Goal: Information Seeking & Learning: Learn about a topic

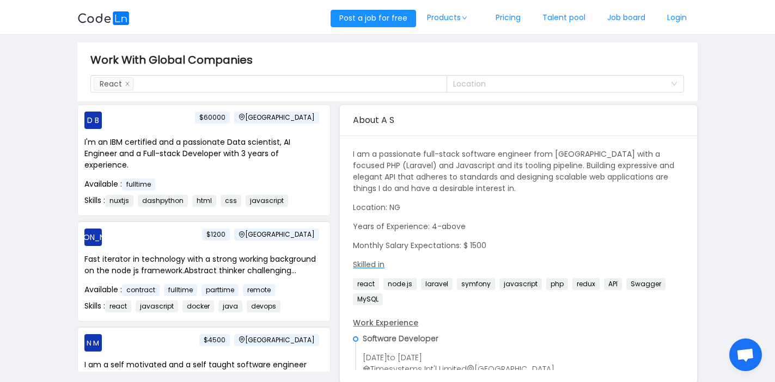
scroll to position [522, 0]
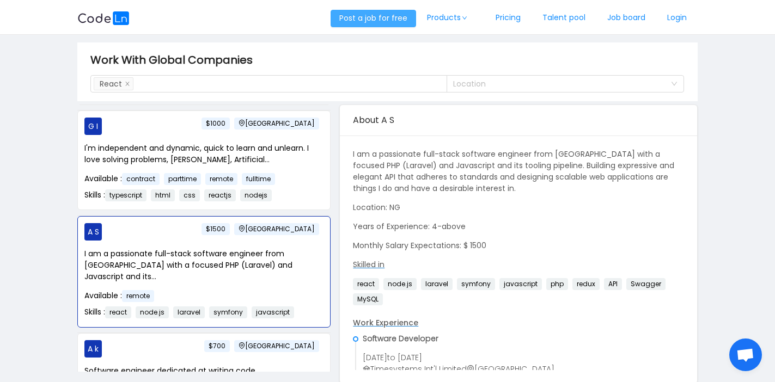
click at [390, 22] on button "Post a job for free" at bounding box center [372, 18] width 85 height 17
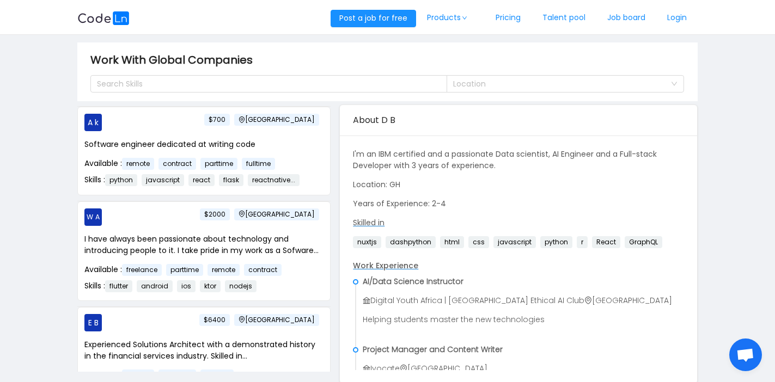
scroll to position [1144, 0]
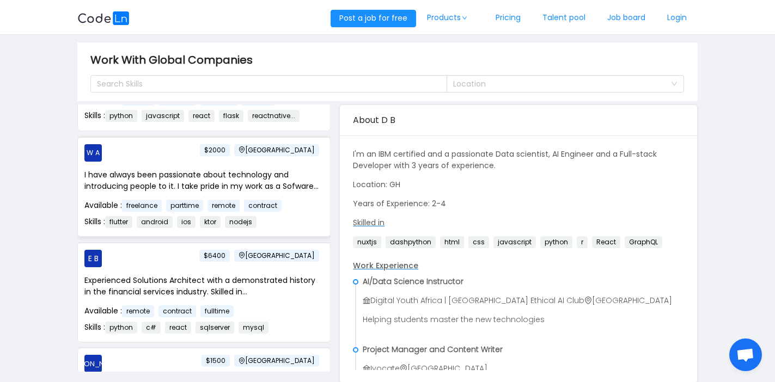
click at [227, 169] on p "I have always been passionate about technology and introducing people to it. I …" at bounding box center [203, 180] width 239 height 23
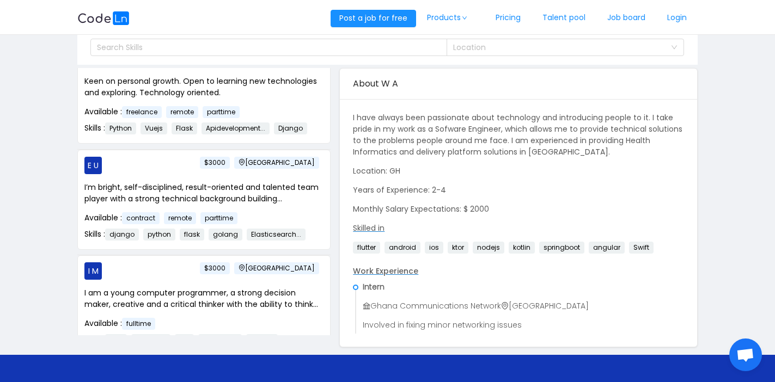
scroll to position [1519, 0]
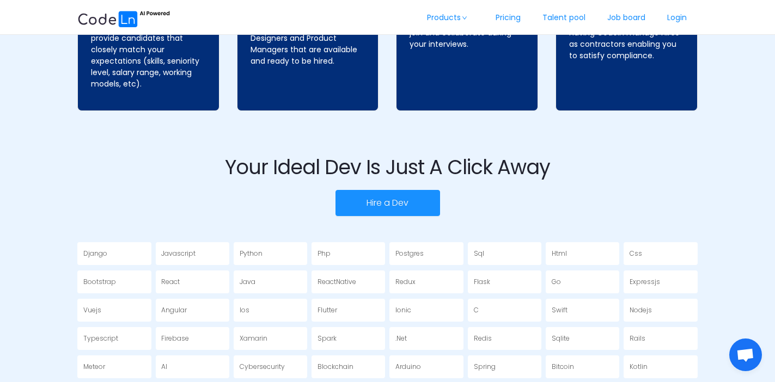
click at [365, 276] on div "ReactNative" at bounding box center [347, 282] width 73 height 23
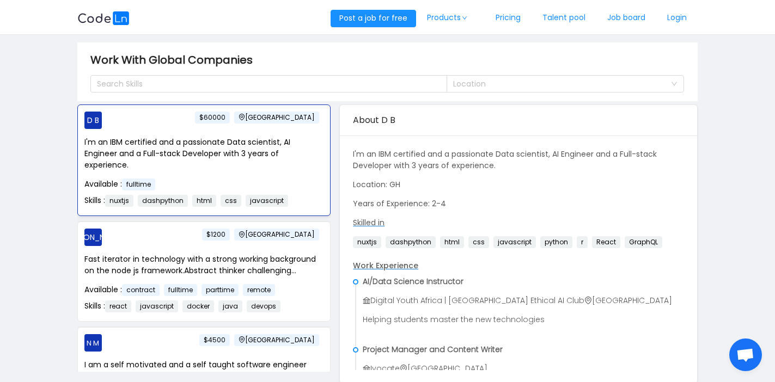
click at [241, 161] on p "I'm an IBM certified and a passionate Data scientist, AI Engineer and a Full-st…" at bounding box center [203, 154] width 239 height 34
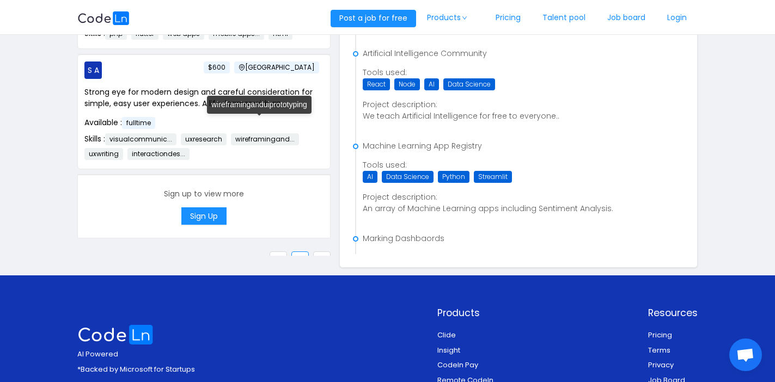
scroll to position [116, 0]
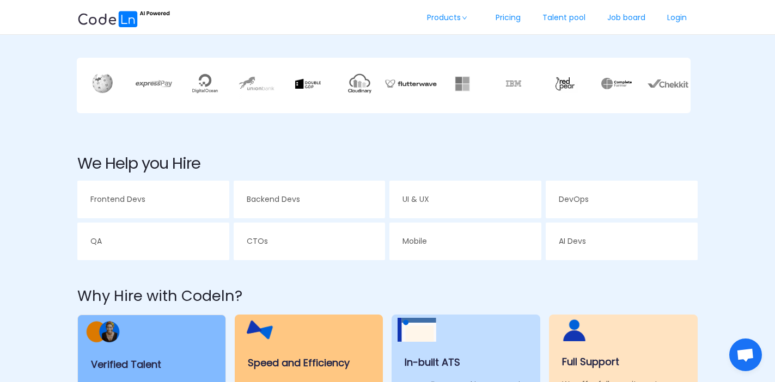
scroll to position [148, 0]
